Goal: Navigation & Orientation: Find specific page/section

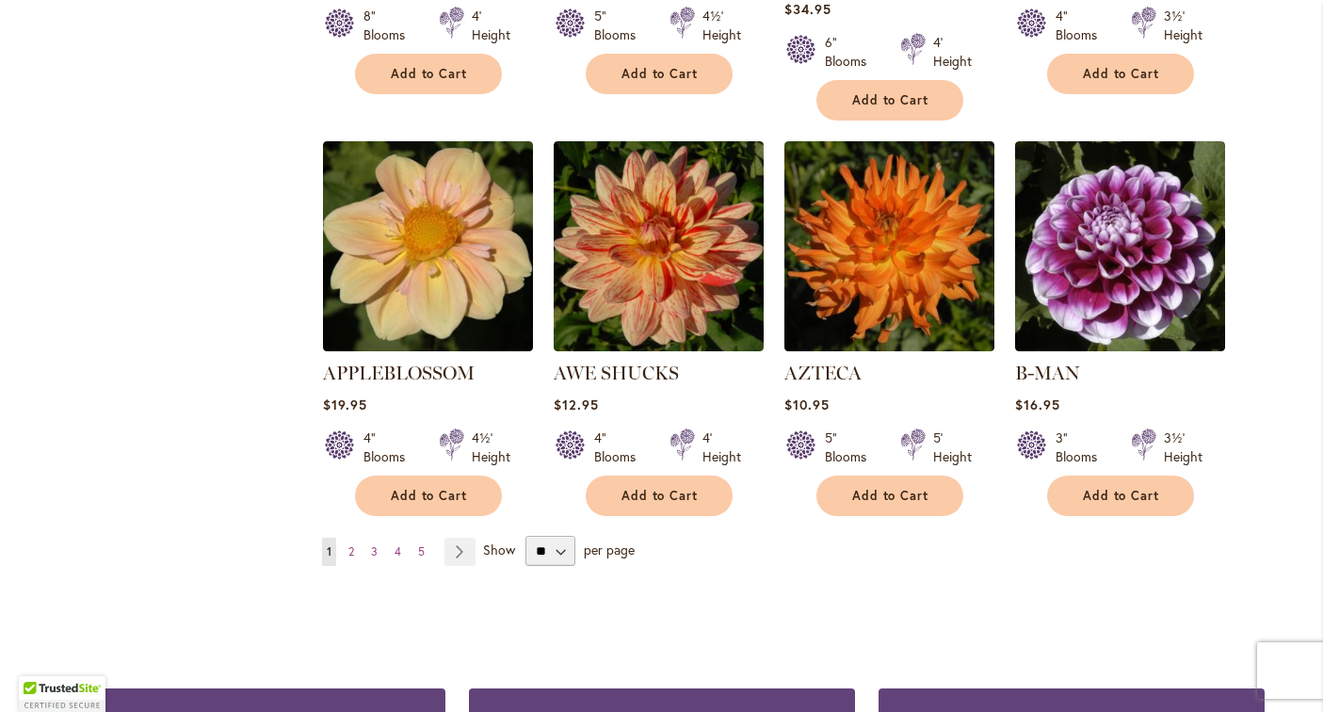
scroll to position [1637, 0]
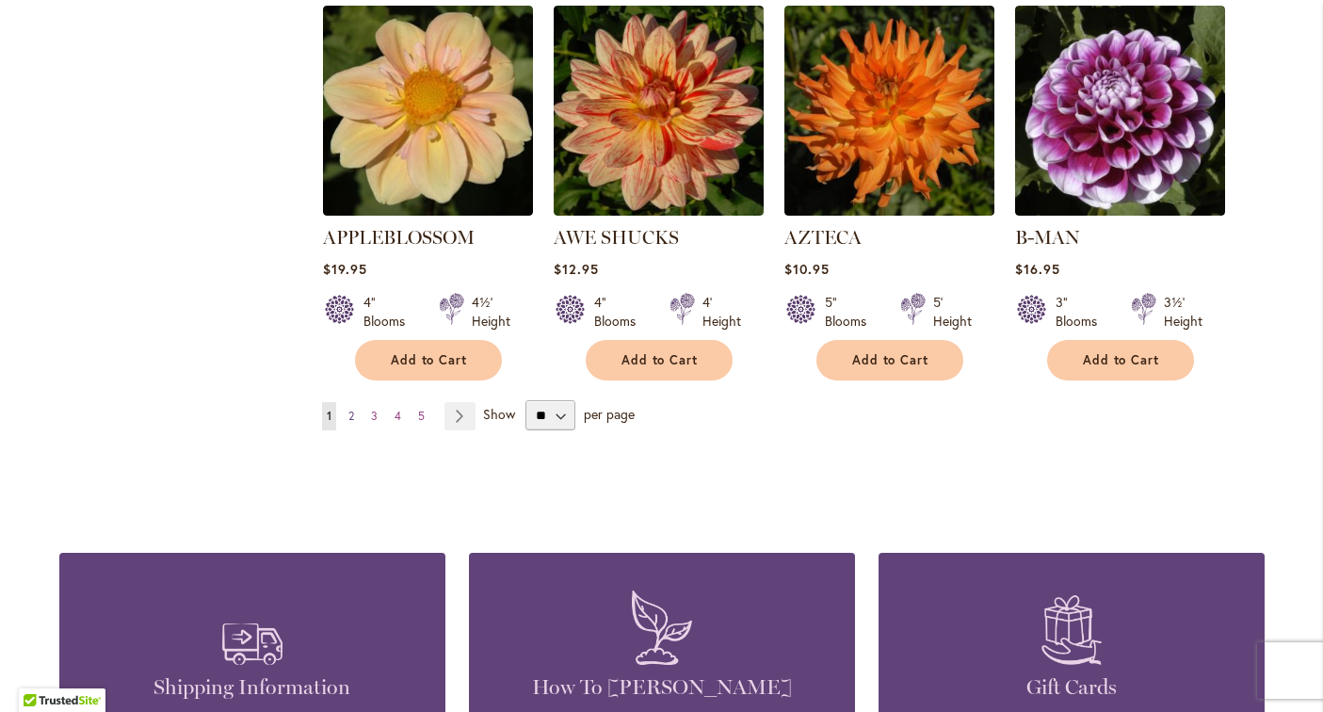
click at [352, 409] on span "2" at bounding box center [351, 416] width 6 height 14
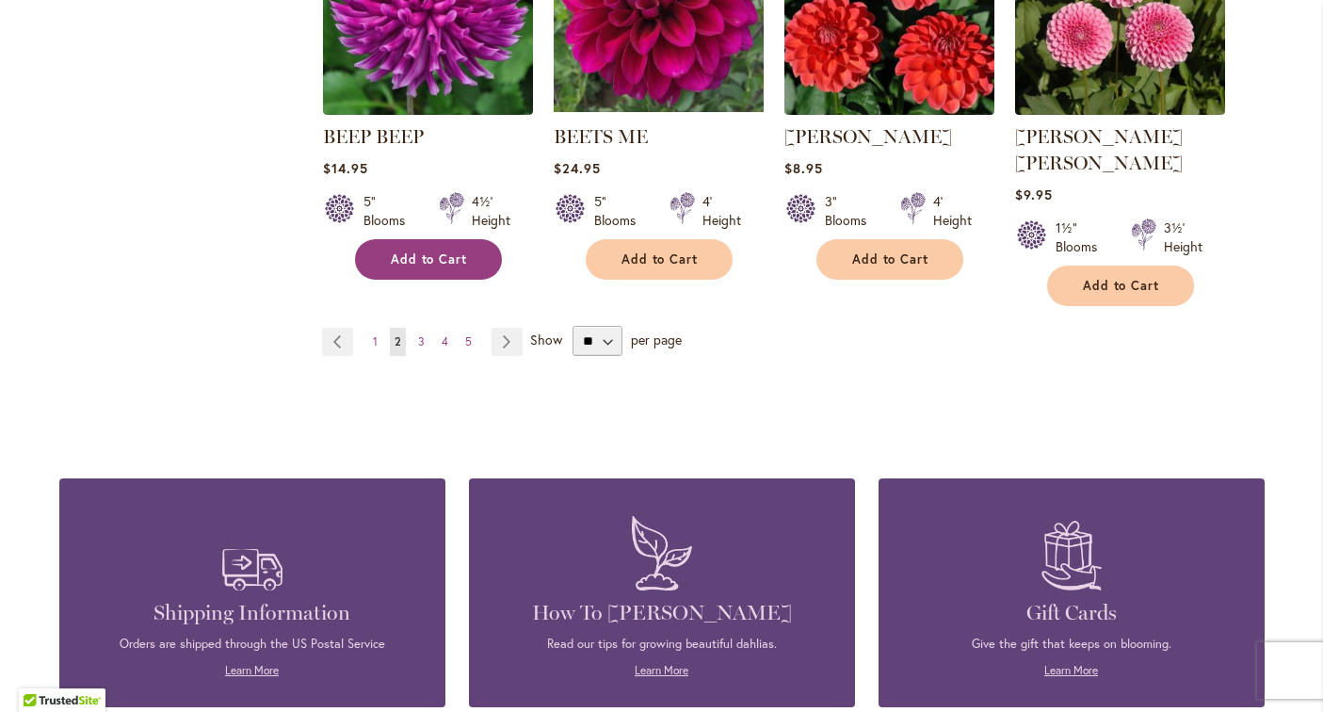
scroll to position [1800, 0]
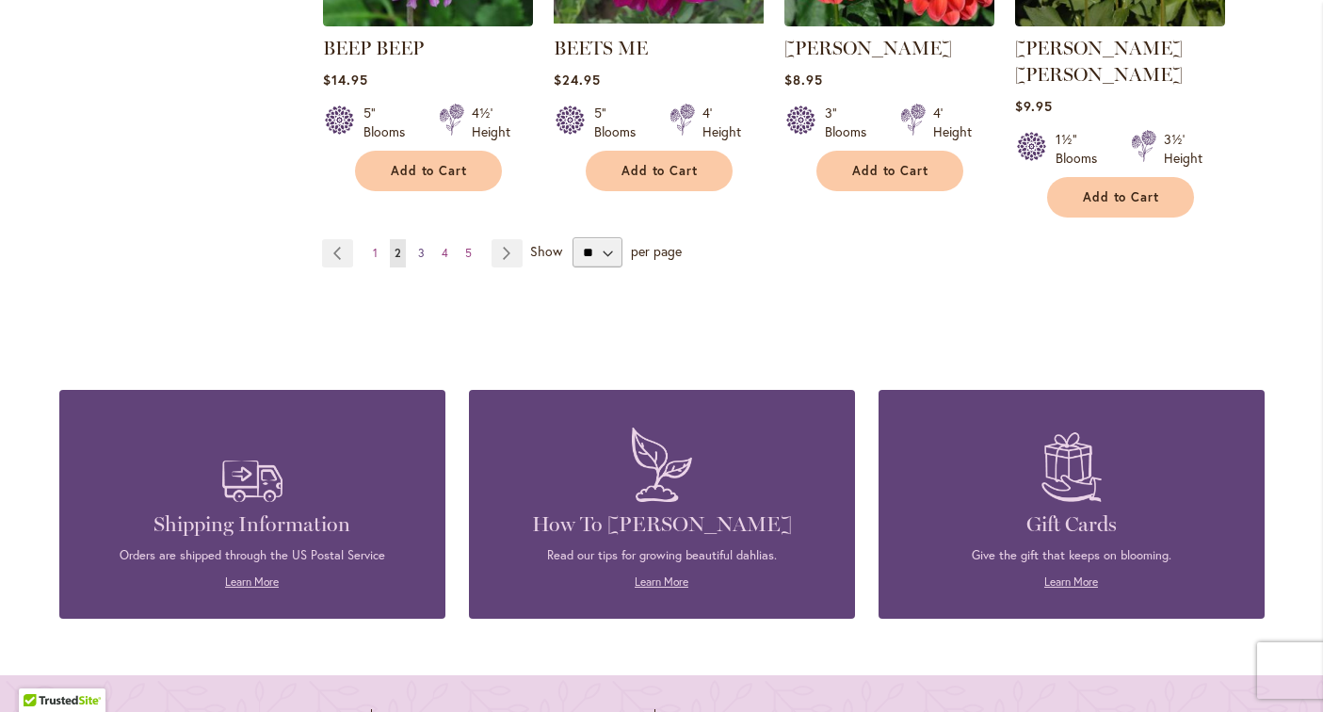
click at [418, 246] on span "3" at bounding box center [421, 253] width 7 height 14
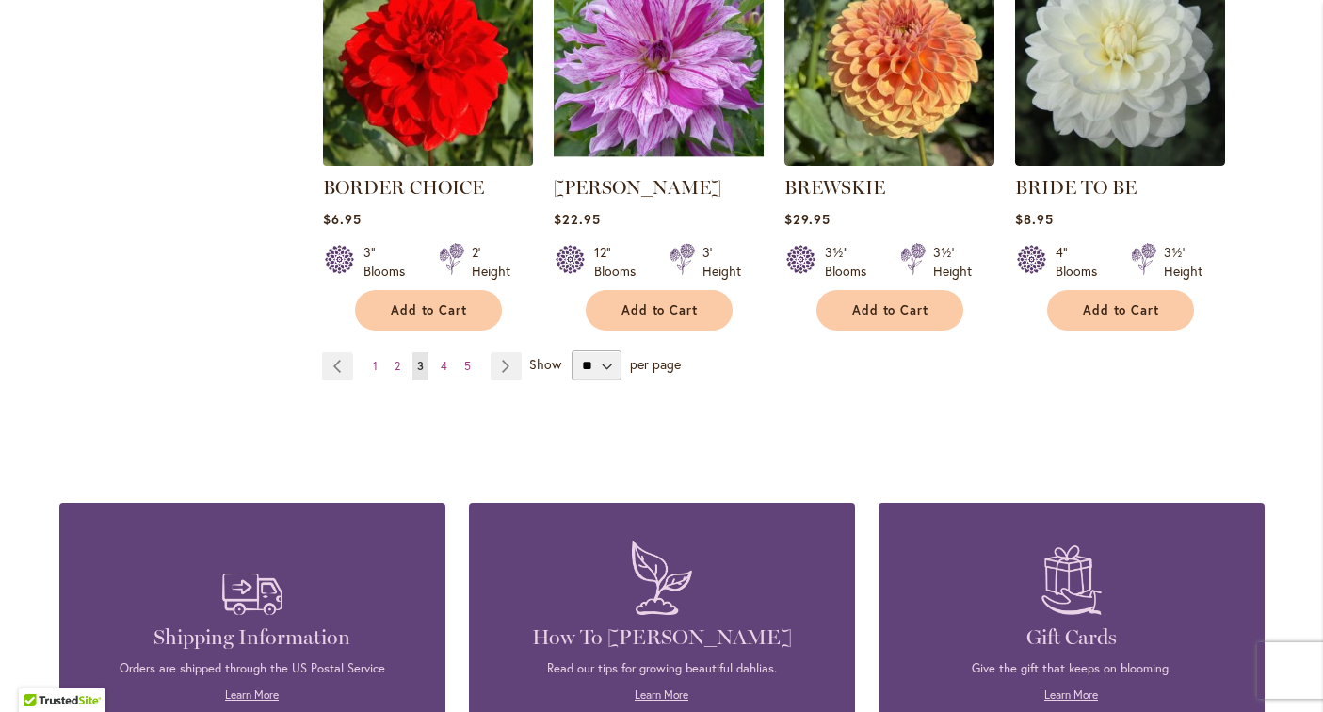
scroll to position [1628, 0]
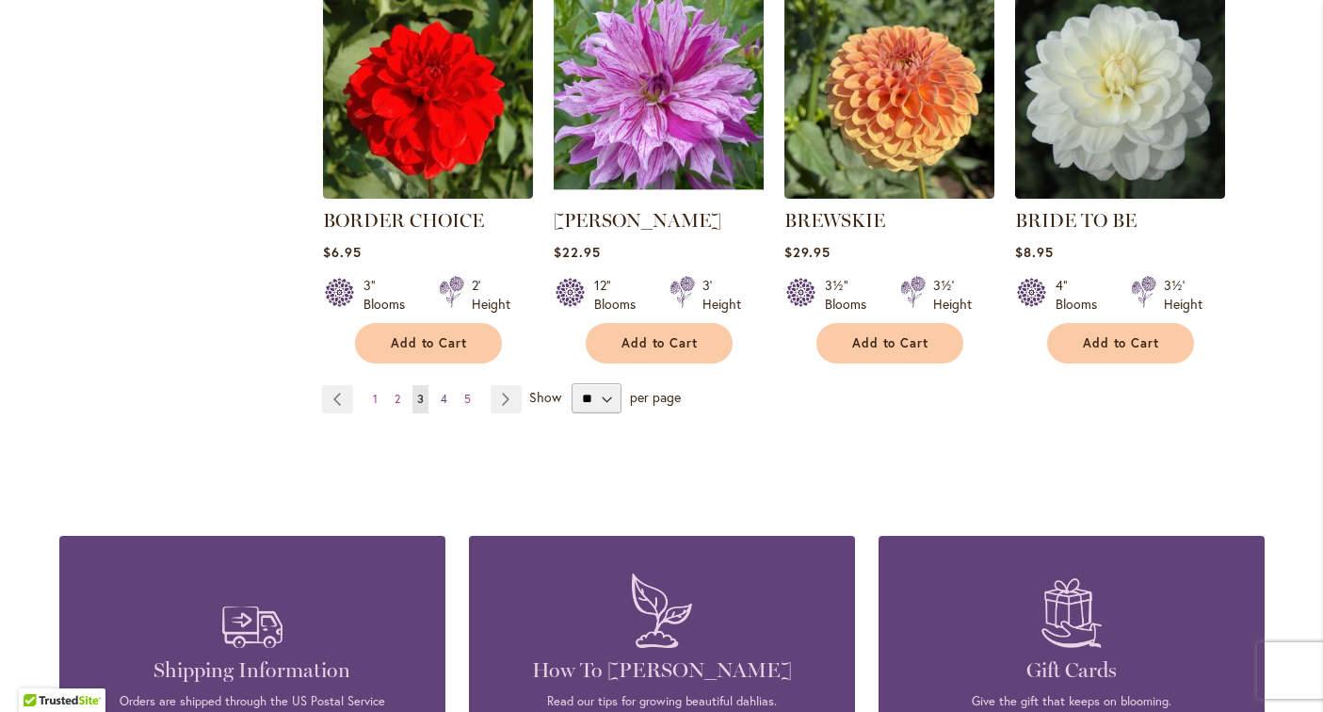
click at [442, 396] on span "4" at bounding box center [444, 399] width 7 height 14
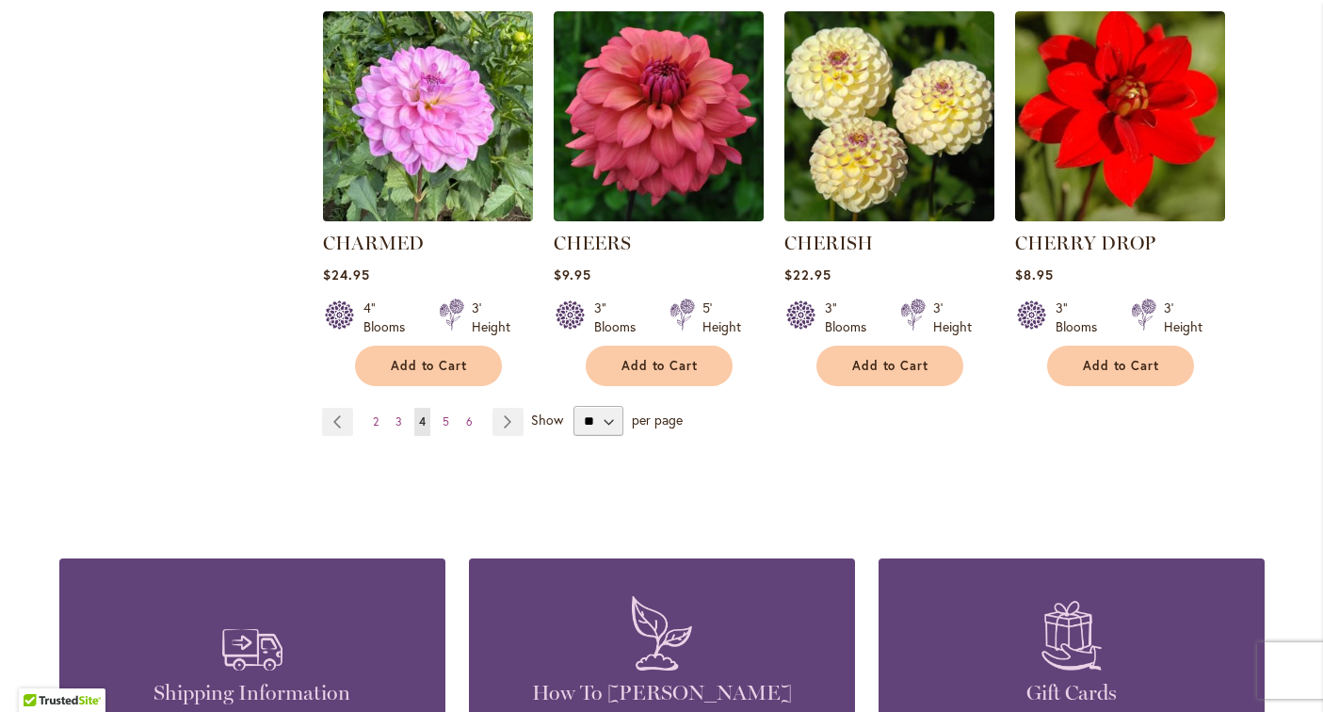
scroll to position [1643, 0]
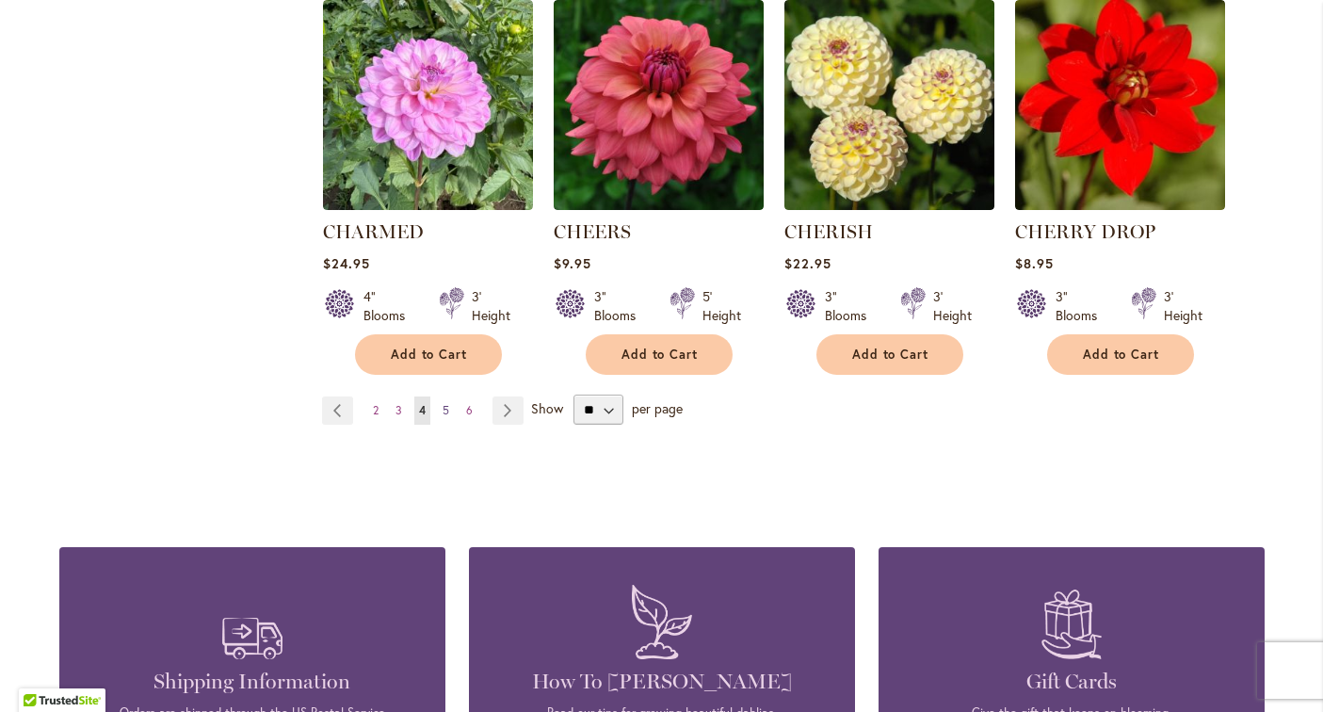
click at [447, 403] on span "5" at bounding box center [445, 410] width 7 height 14
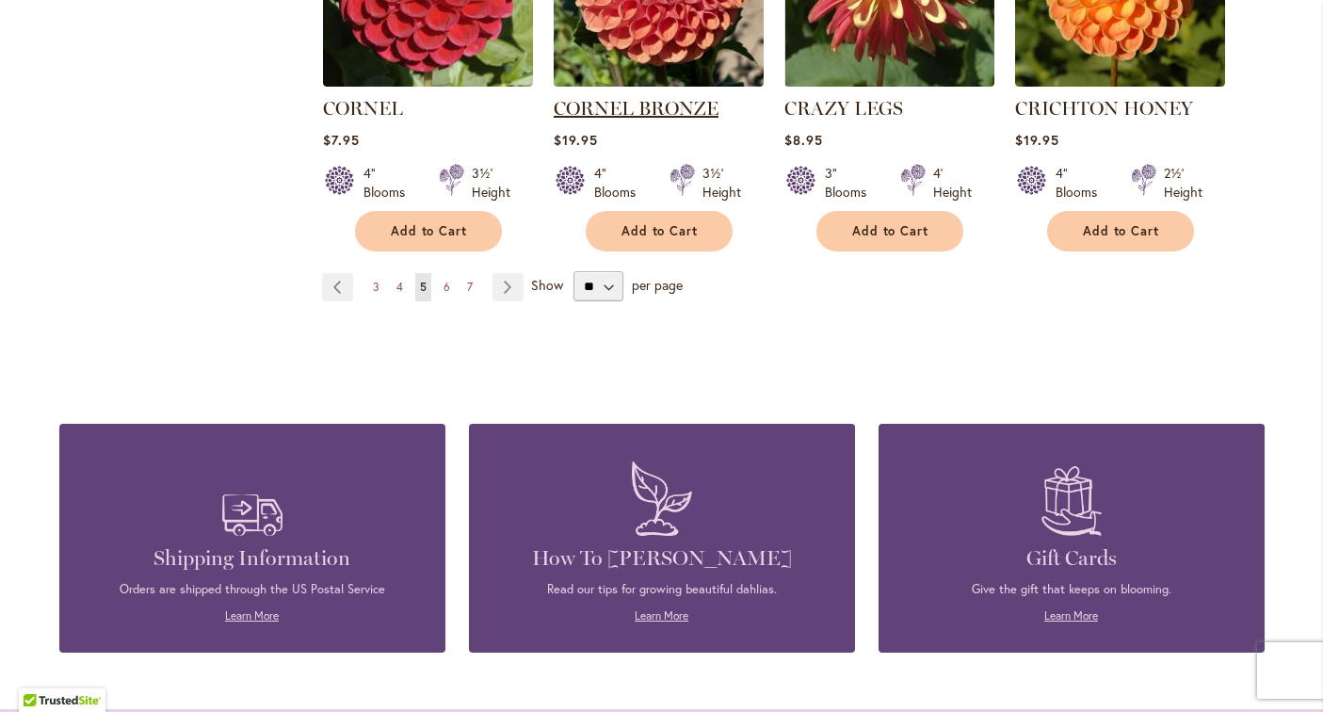
scroll to position [1826, 0]
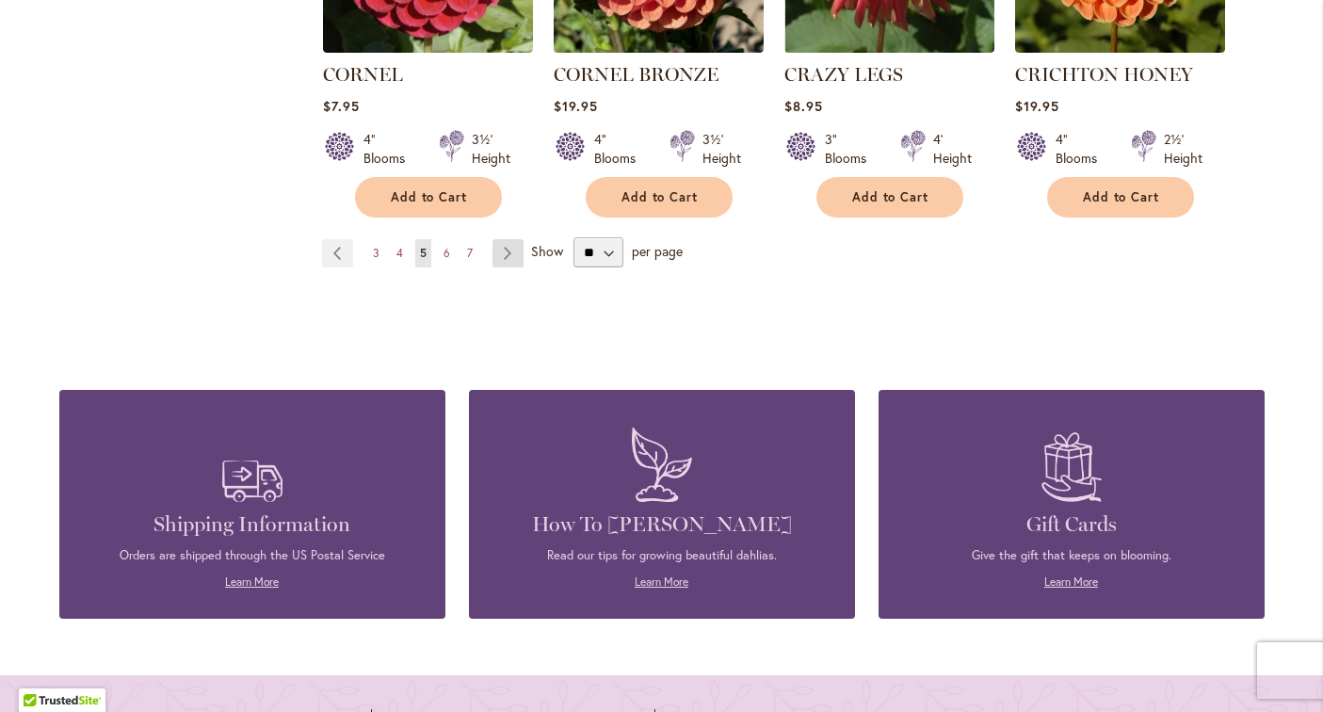
click at [498, 239] on link "Page Next" at bounding box center [507, 253] width 31 height 28
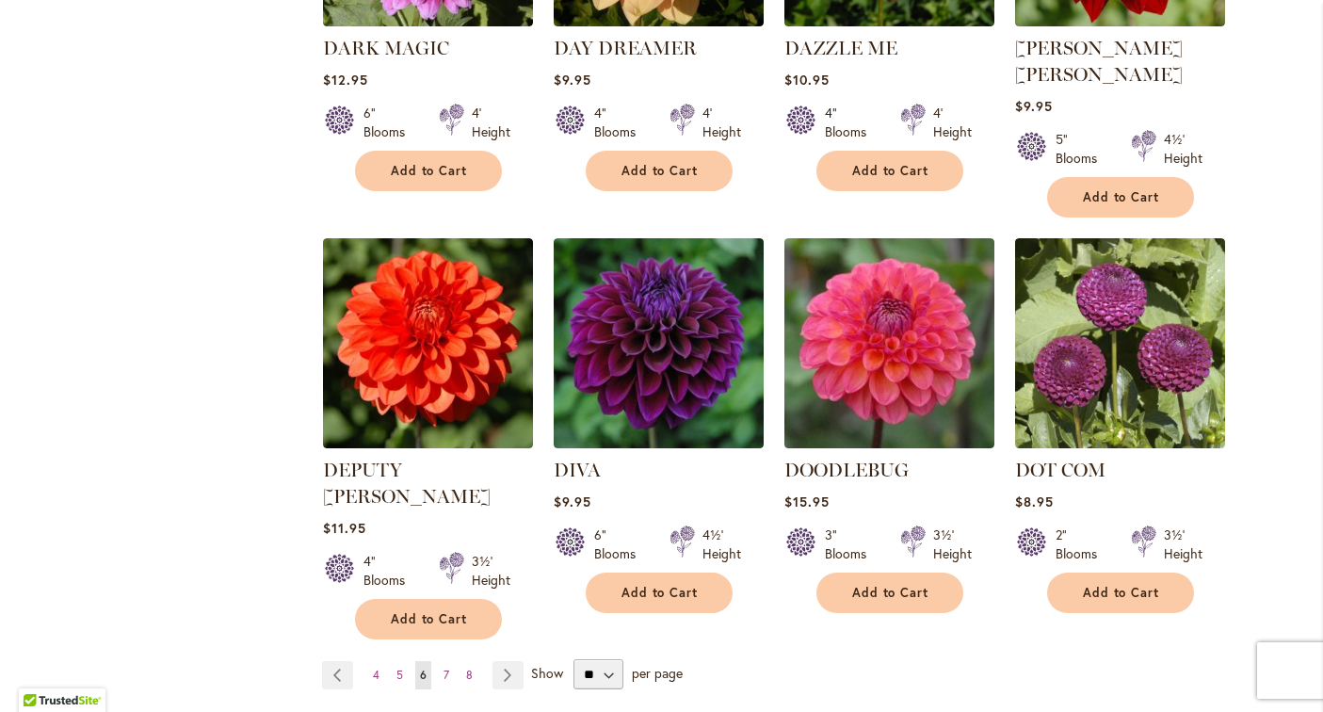
scroll to position [1432, 0]
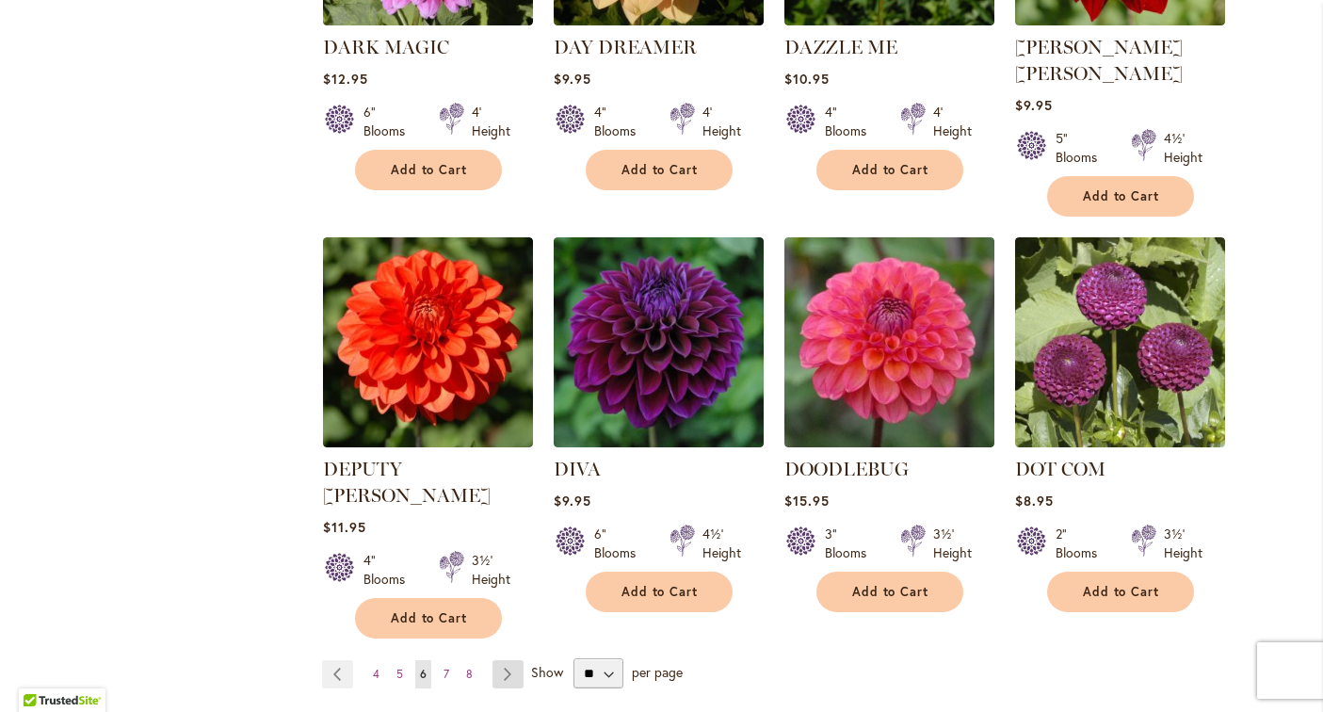
click at [511, 660] on link "Page Next" at bounding box center [507, 674] width 31 height 28
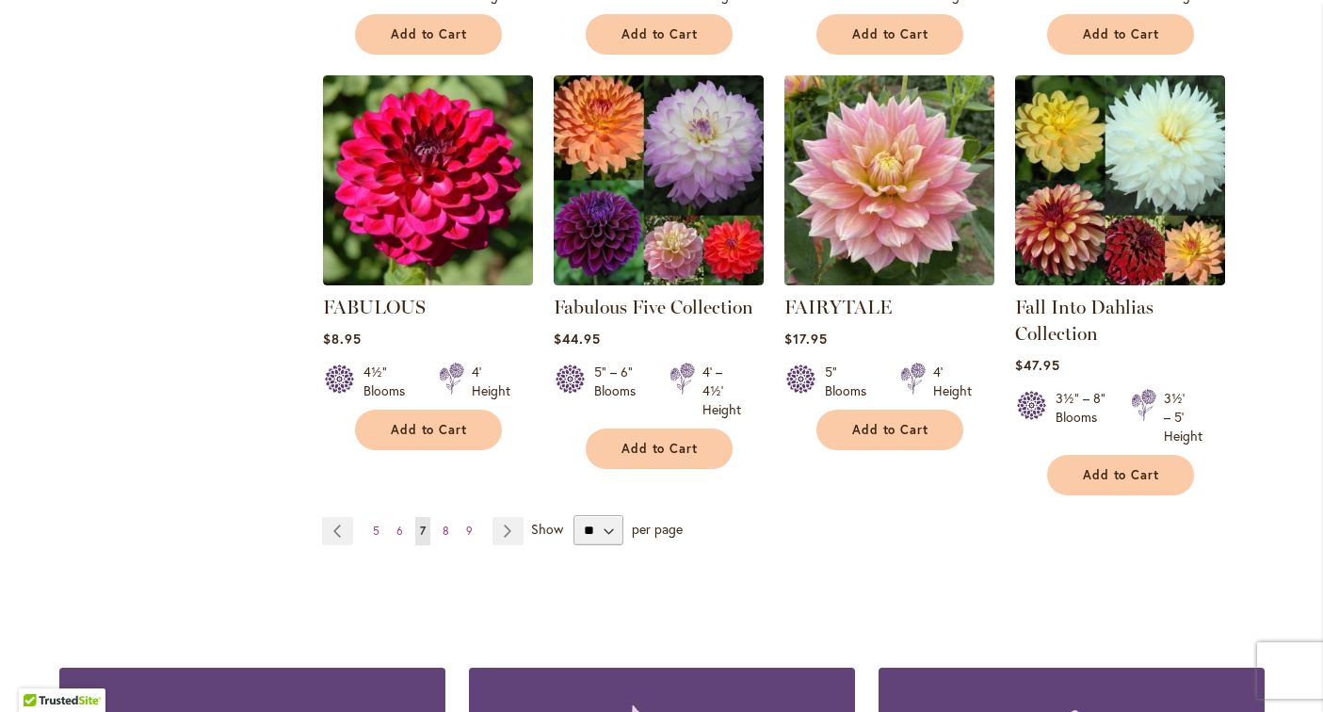
scroll to position [1542, 0]
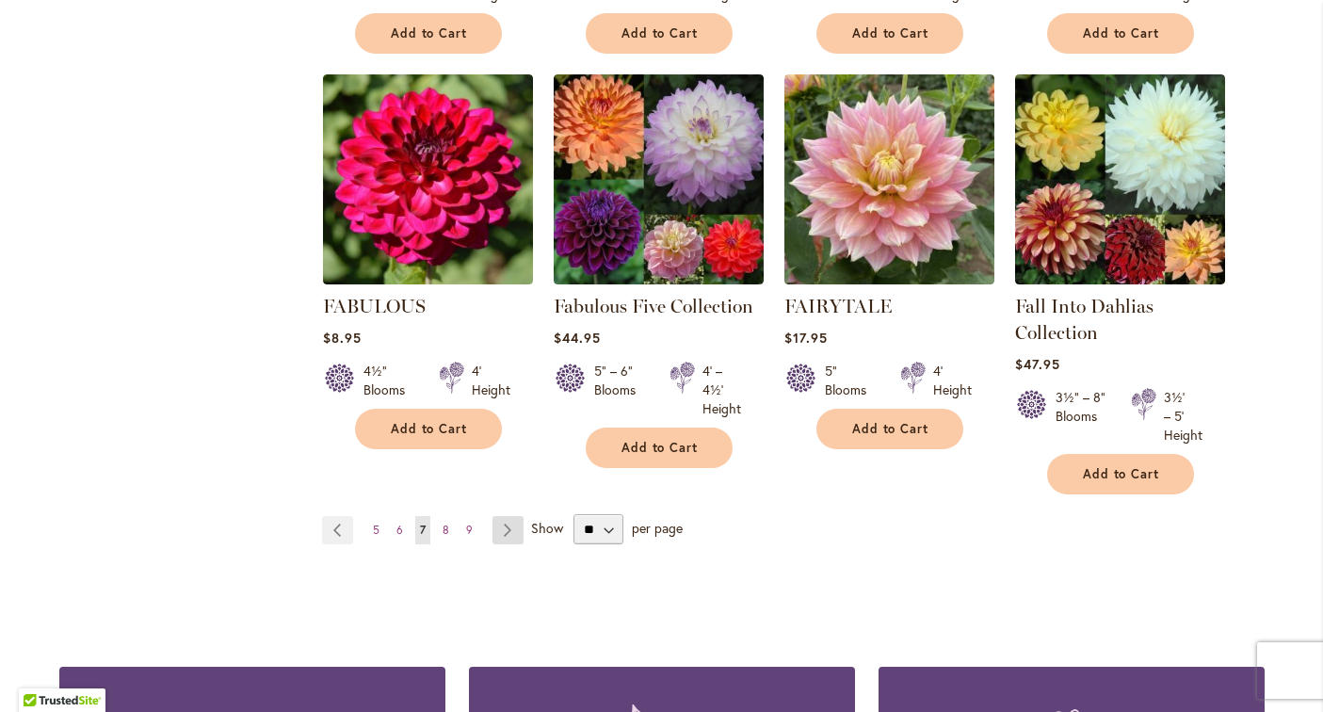
click at [515, 522] on link "Page Next" at bounding box center [507, 530] width 31 height 28
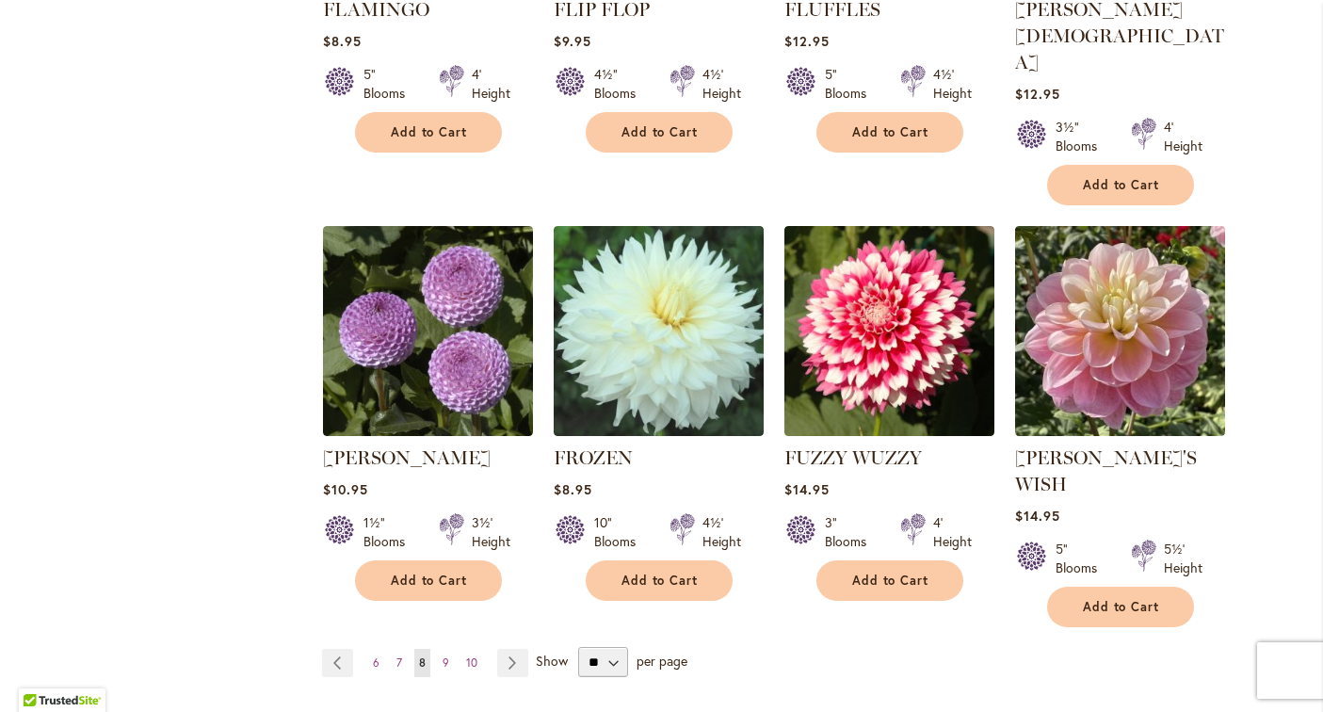
scroll to position [1471, 0]
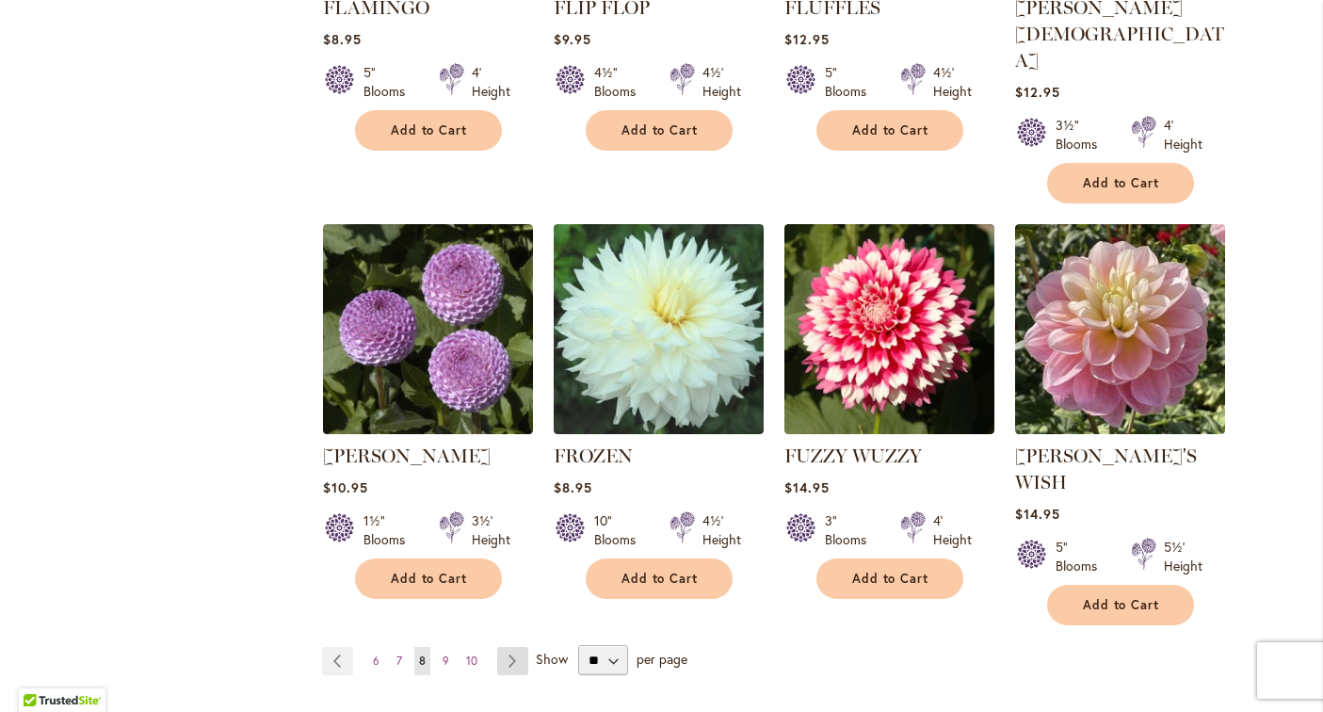
click at [511, 647] on link "Page Next" at bounding box center [512, 661] width 31 height 28
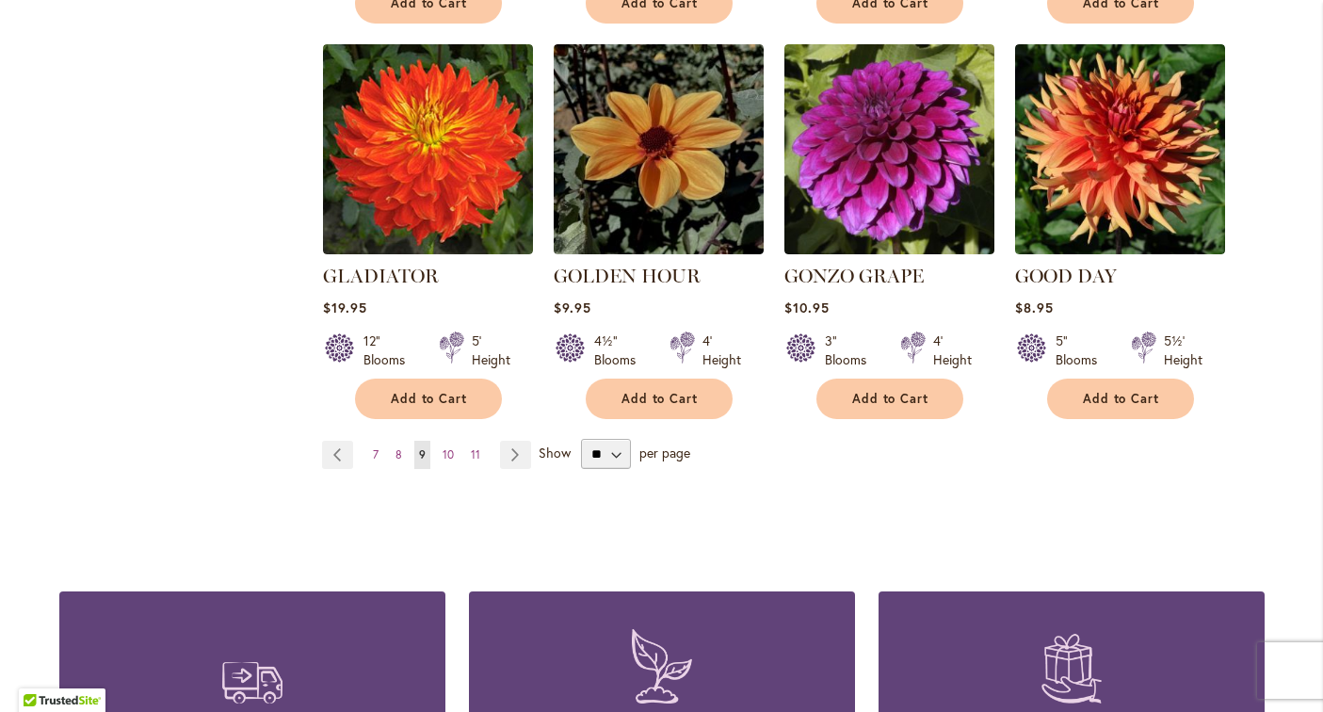
scroll to position [1664, 0]
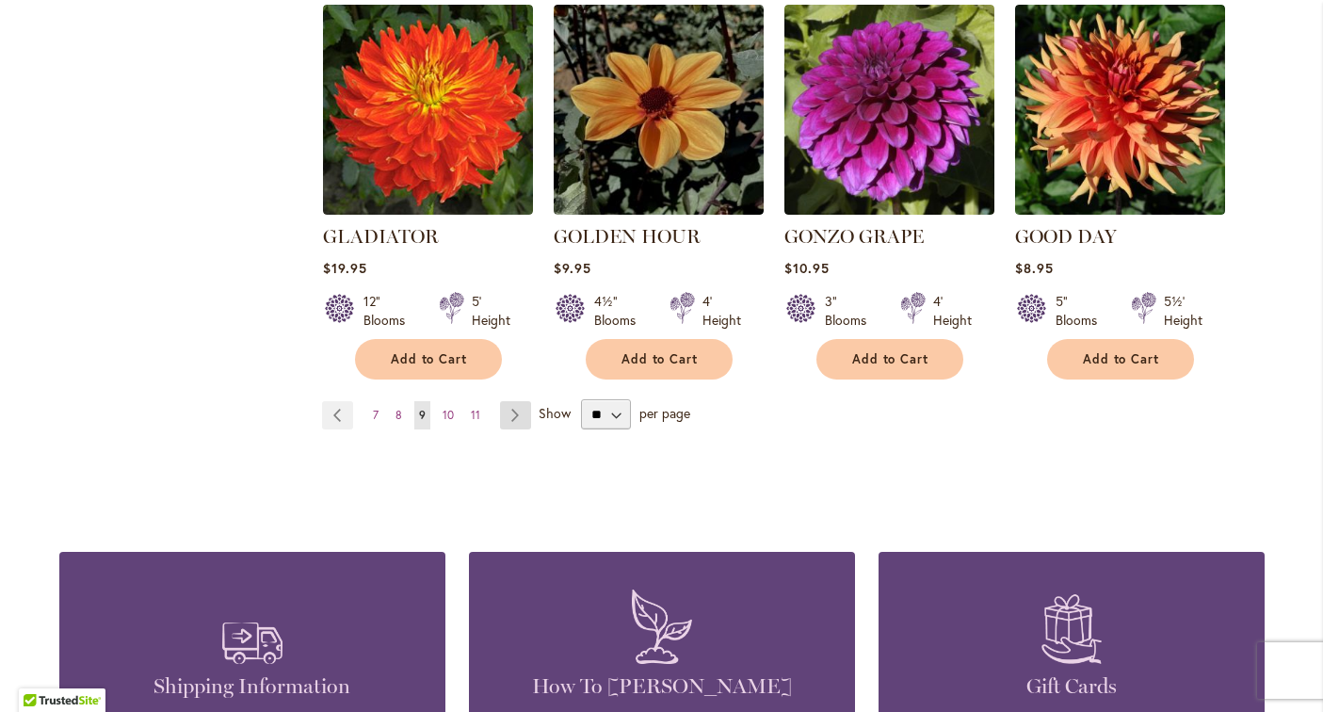
click at [518, 401] on link "Page Next" at bounding box center [515, 415] width 31 height 28
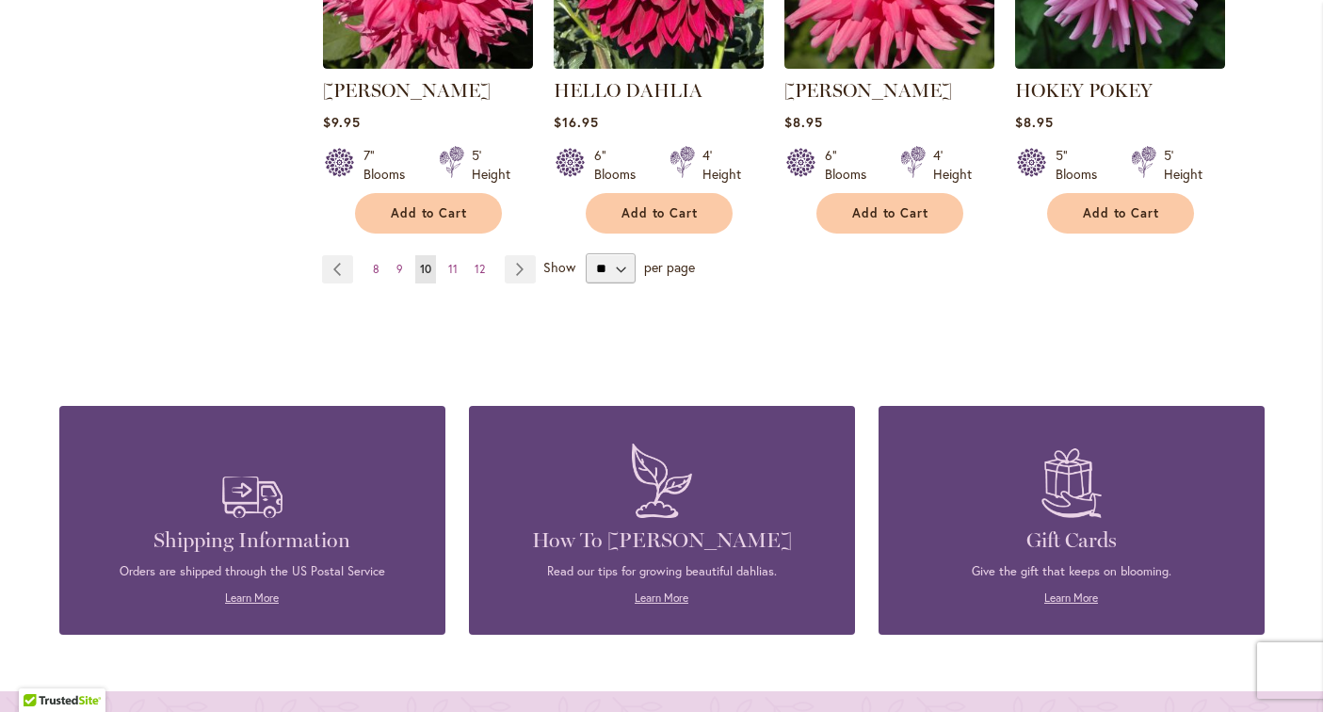
scroll to position [1813, 0]
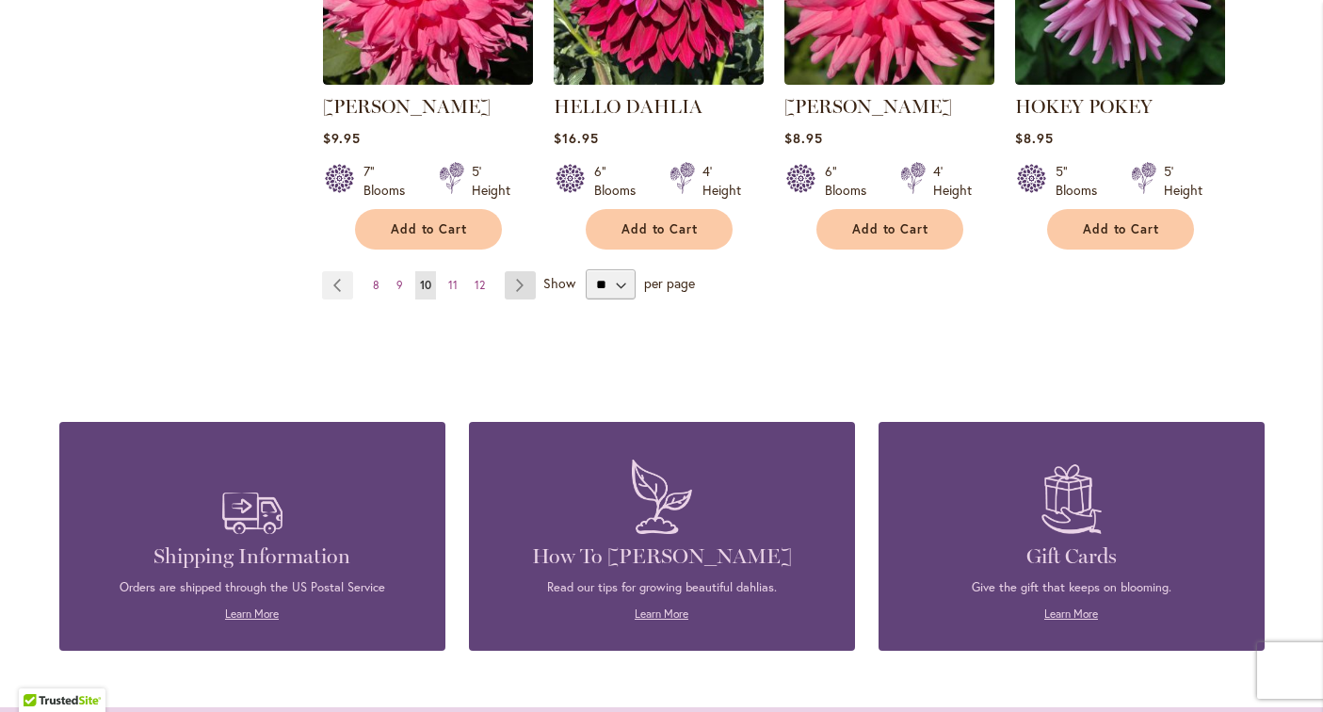
click at [517, 285] on link "Page Next" at bounding box center [520, 285] width 31 height 28
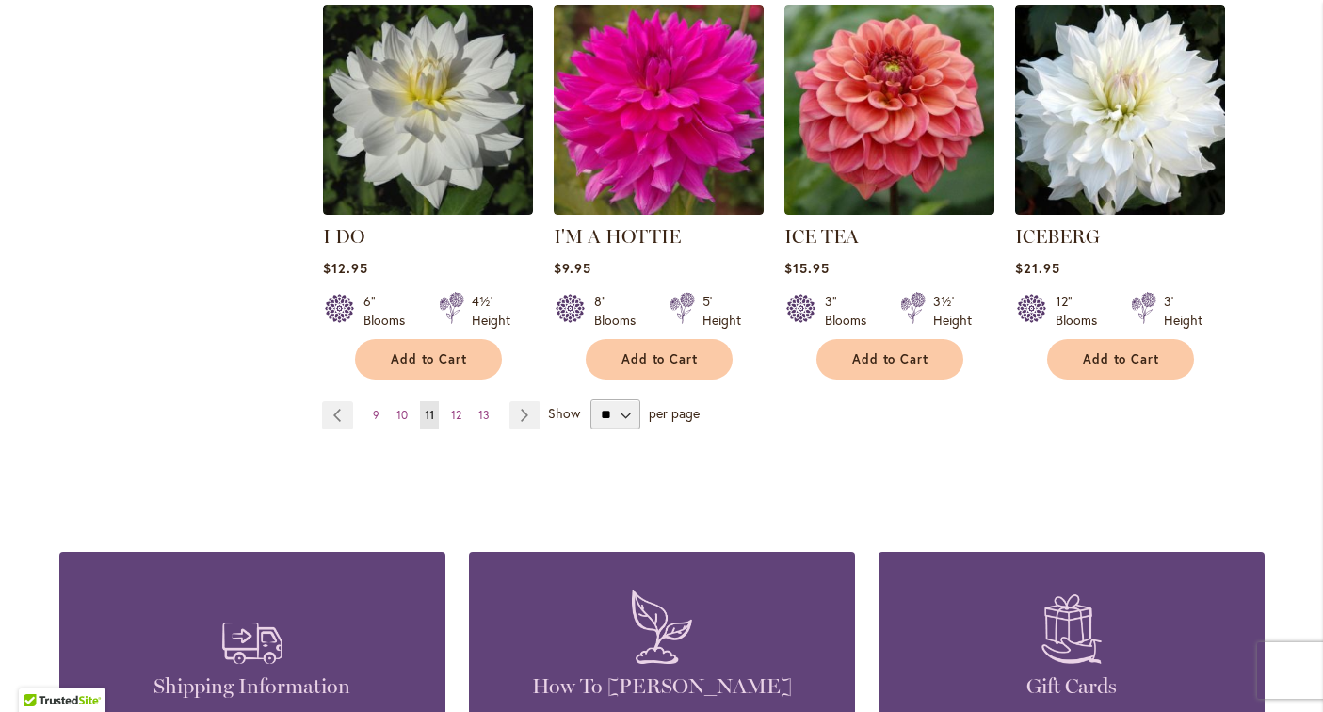
scroll to position [1667, 0]
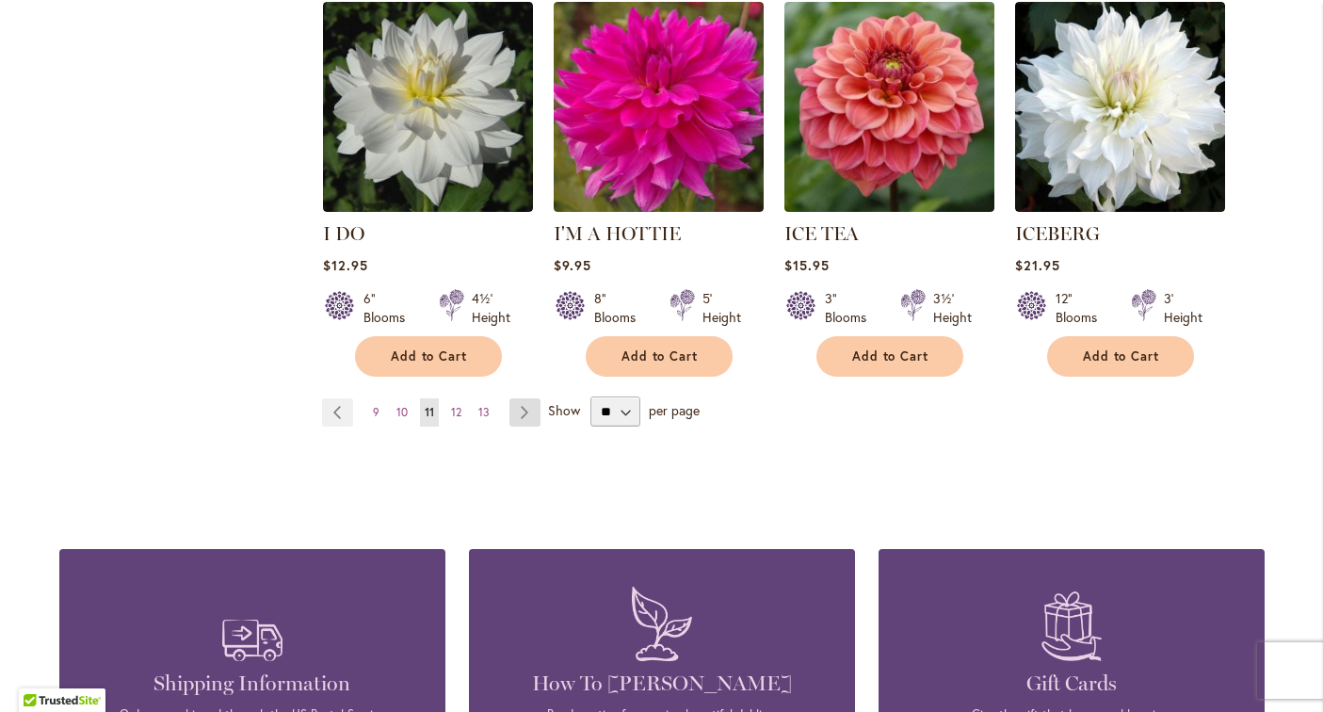
click at [527, 398] on link "Page Next" at bounding box center [524, 412] width 31 height 28
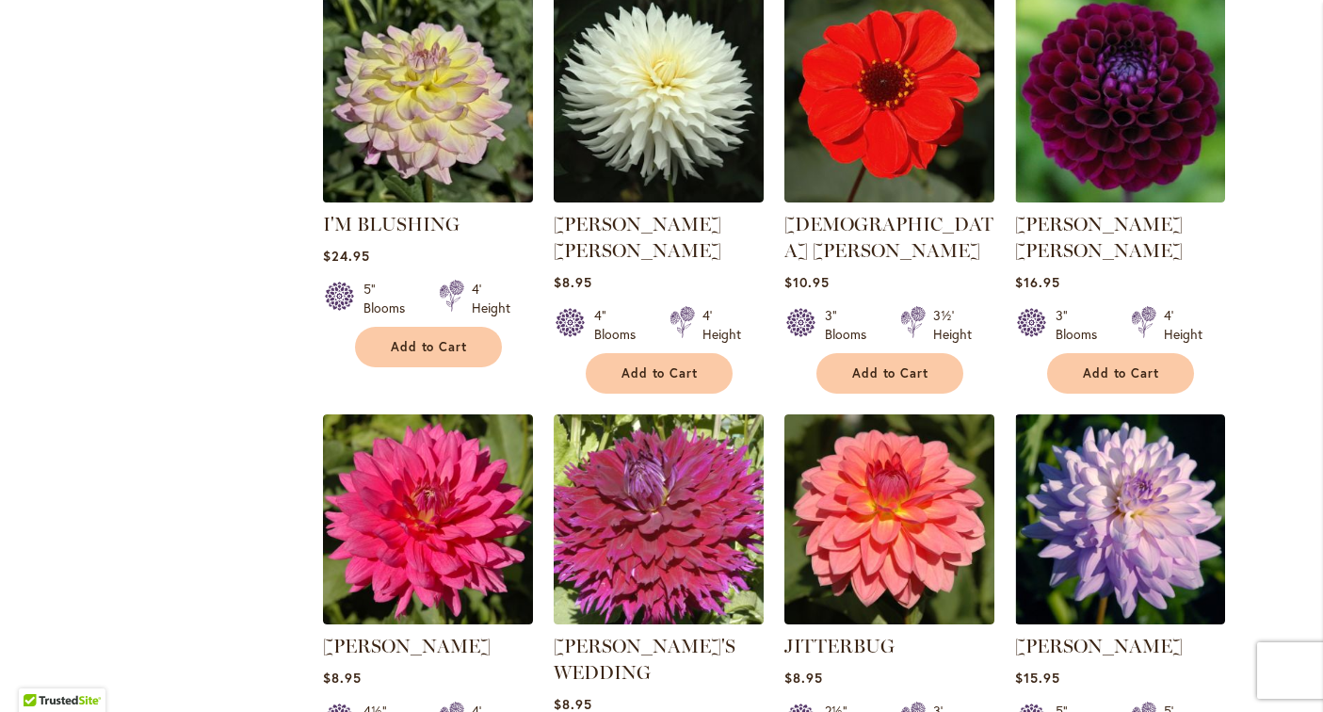
scroll to position [1788, 0]
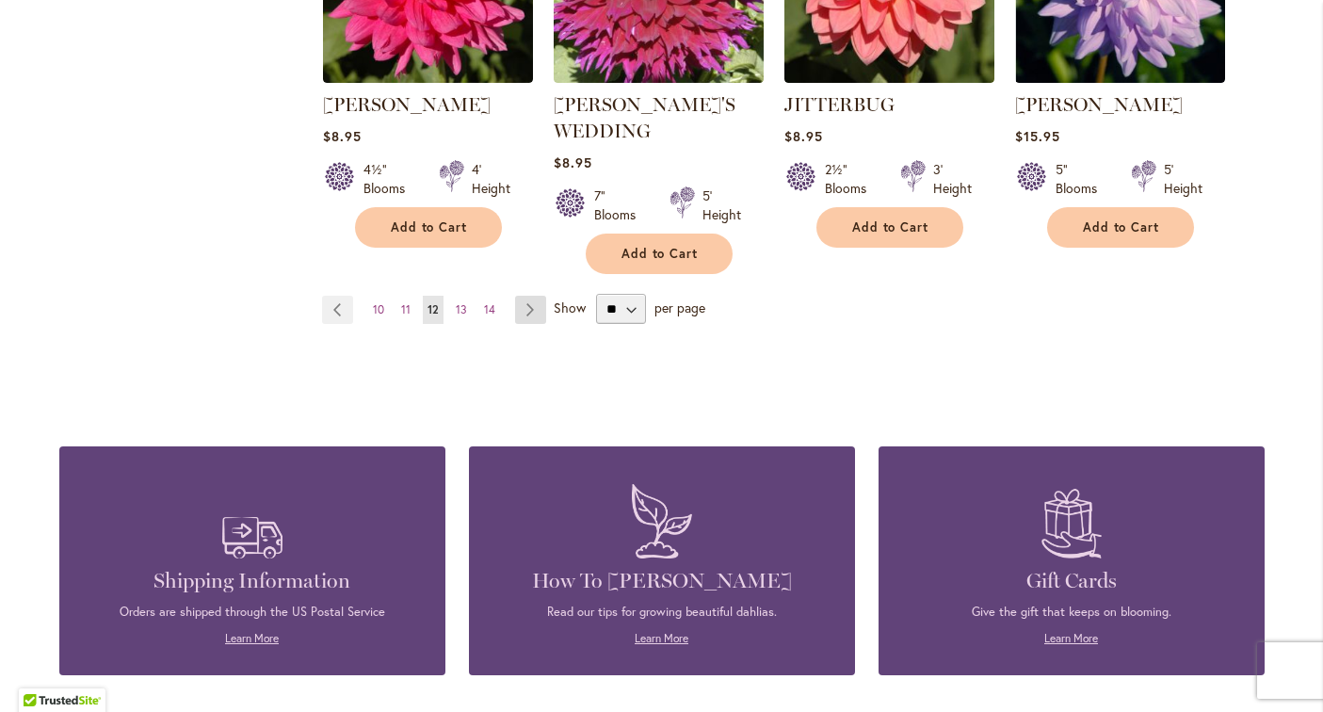
click at [530, 296] on link "Page Next" at bounding box center [530, 310] width 31 height 28
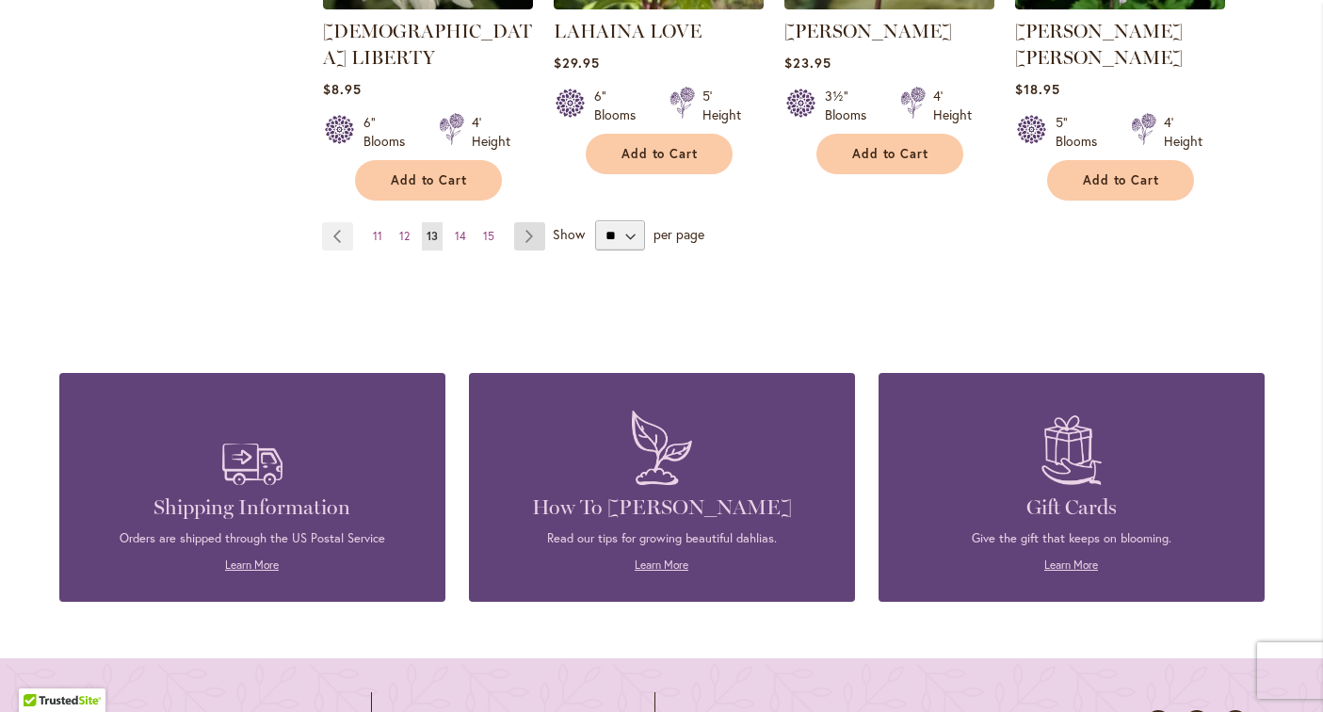
click at [533, 222] on link "Page Next" at bounding box center [529, 236] width 31 height 28
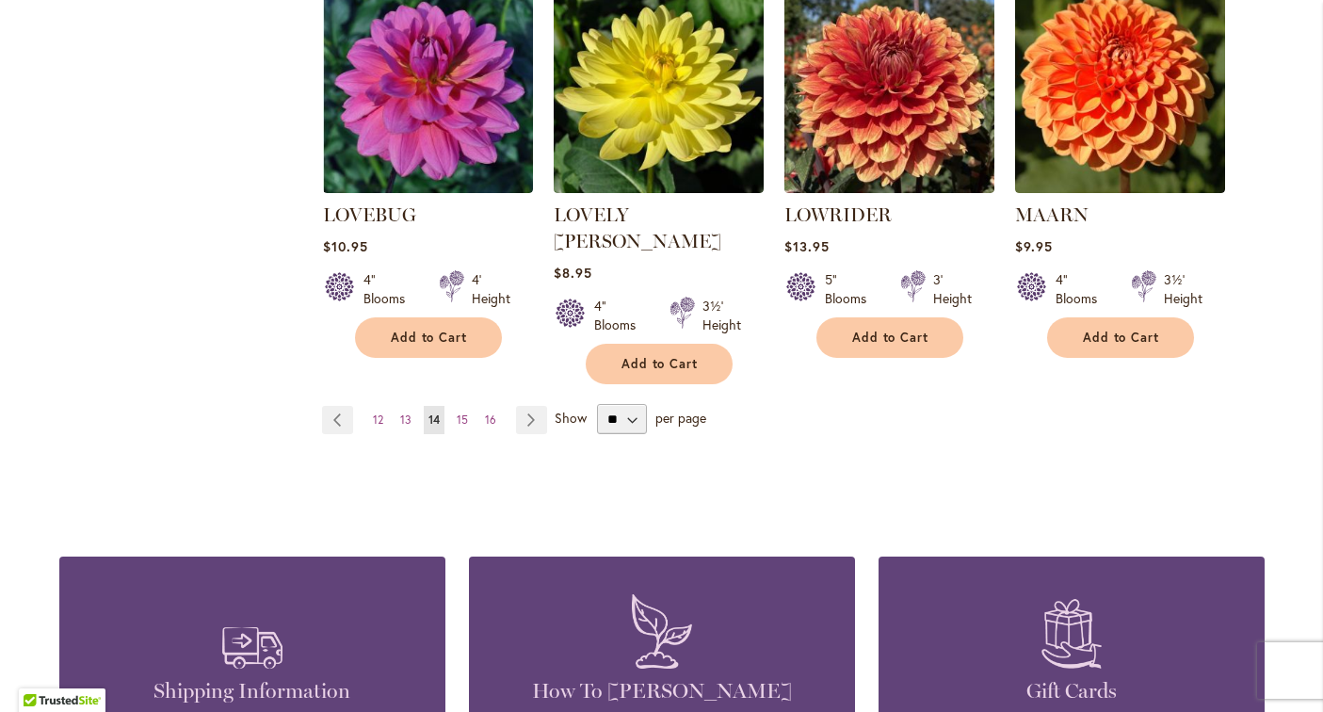
scroll to position [1673, 0]
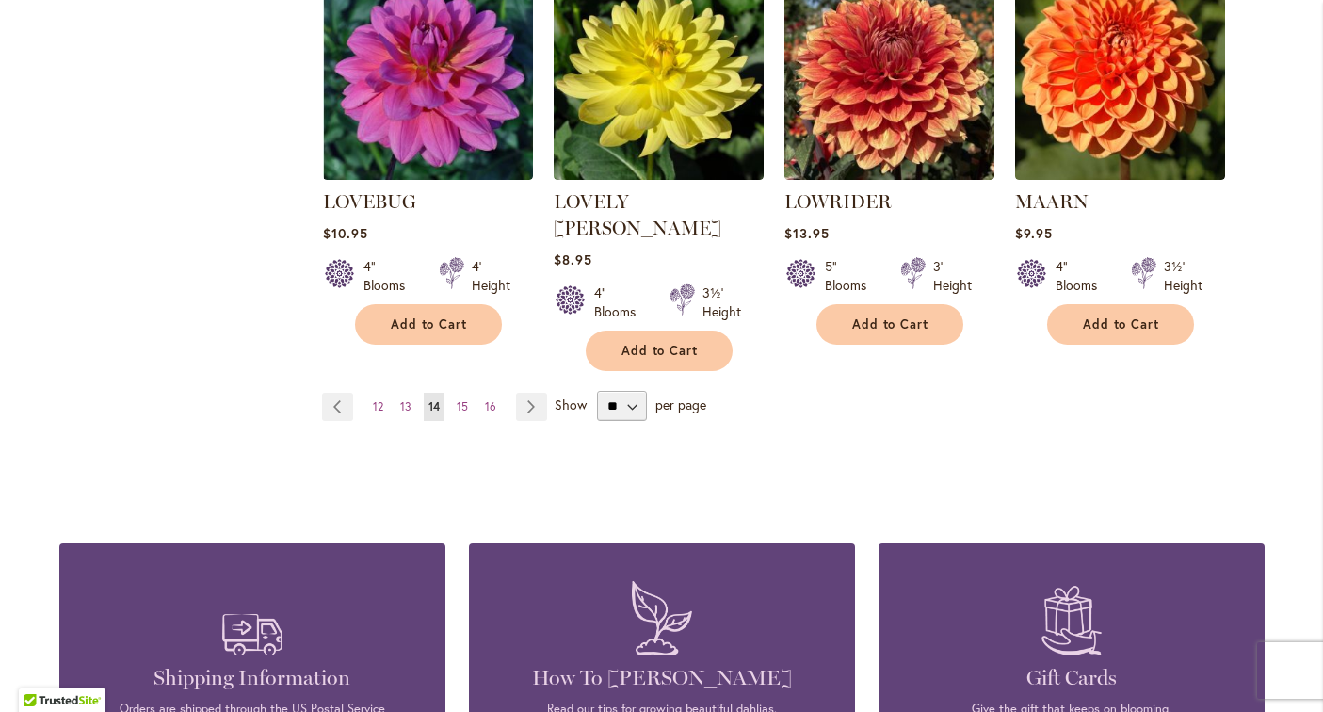
click at [533, 393] on link "Page Next" at bounding box center [531, 407] width 31 height 28
click at [528, 393] on link "Page Next" at bounding box center [531, 407] width 31 height 28
